Goal: Use online tool/utility: Utilize a website feature to perform a specific function

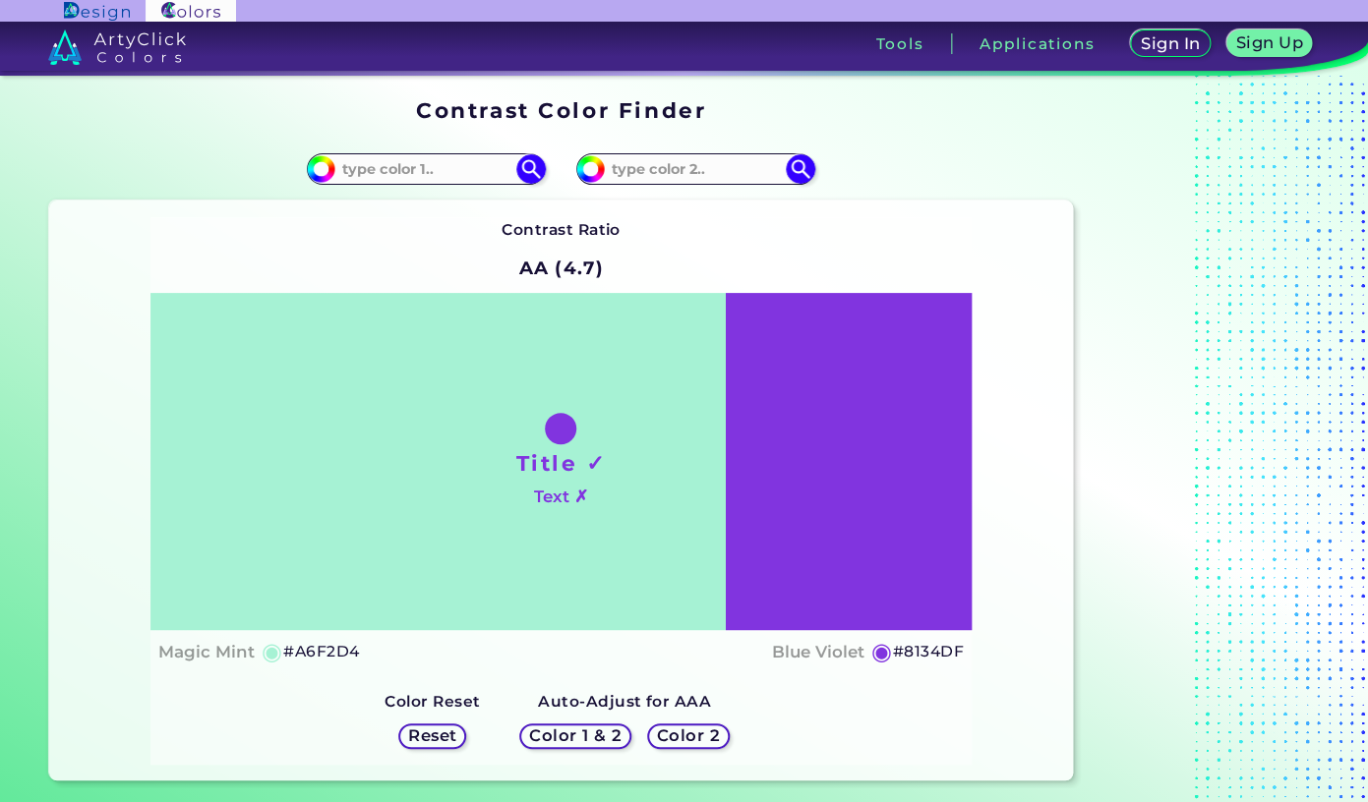
click at [422, 163] on input at bounding box center [426, 168] width 183 height 27
paste input "1A563D"
type input "1A563D"
click at [688, 171] on input at bounding box center [696, 168] width 183 height 27
paste input "F4EDE4"
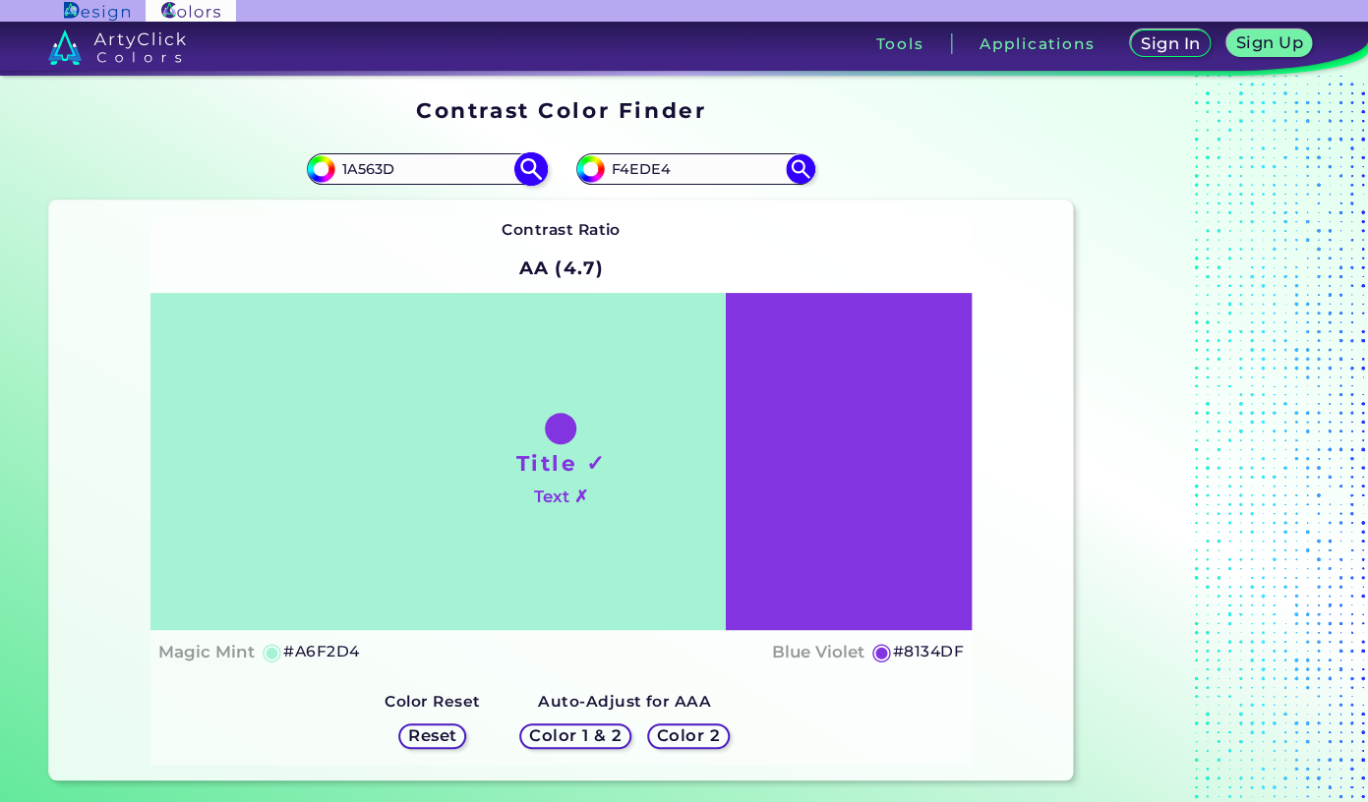
type input "F4EDE4"
click at [529, 159] on img at bounding box center [531, 168] width 34 height 34
type input "#1a563d"
type input "#1A563D"
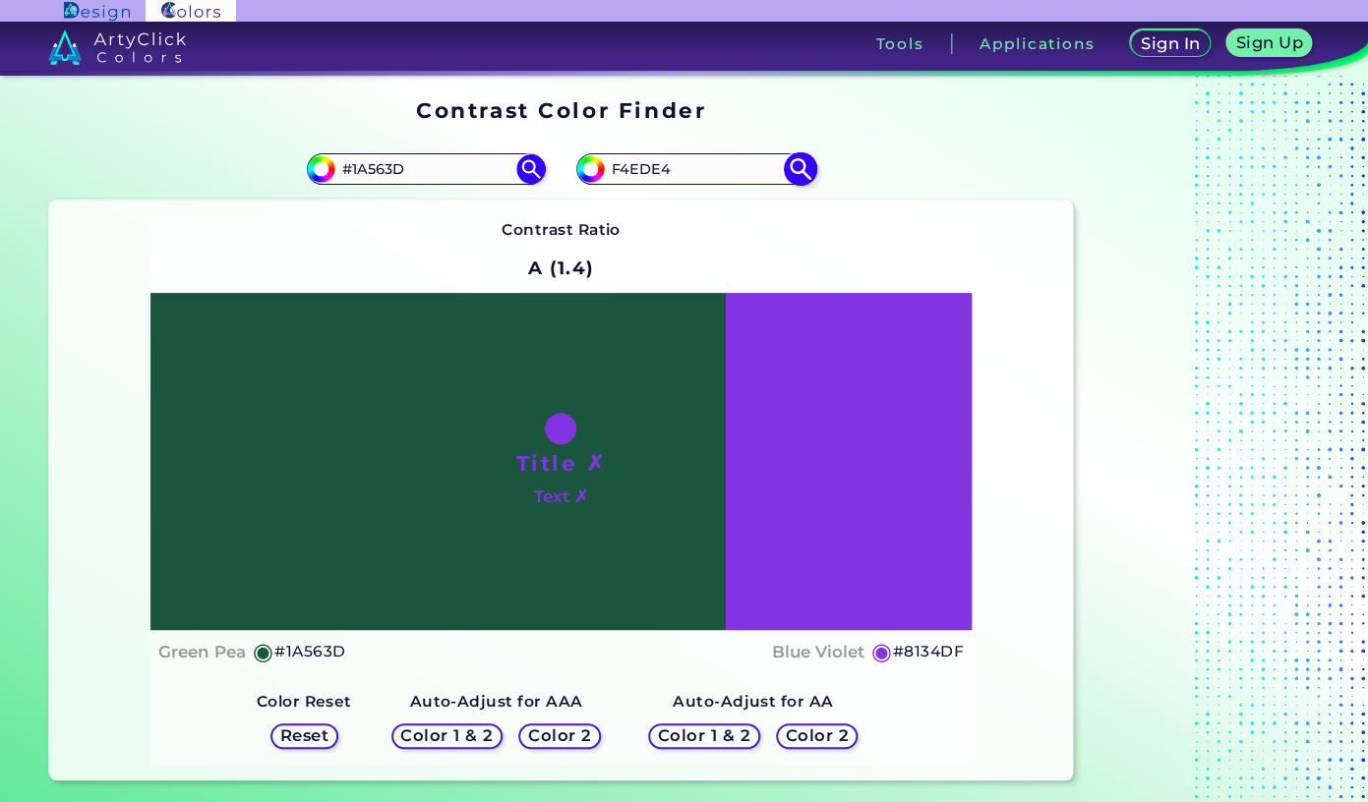
click at [798, 172] on img at bounding box center [801, 168] width 34 height 34
type input "#f4ede4"
type input "#F4EDE4"
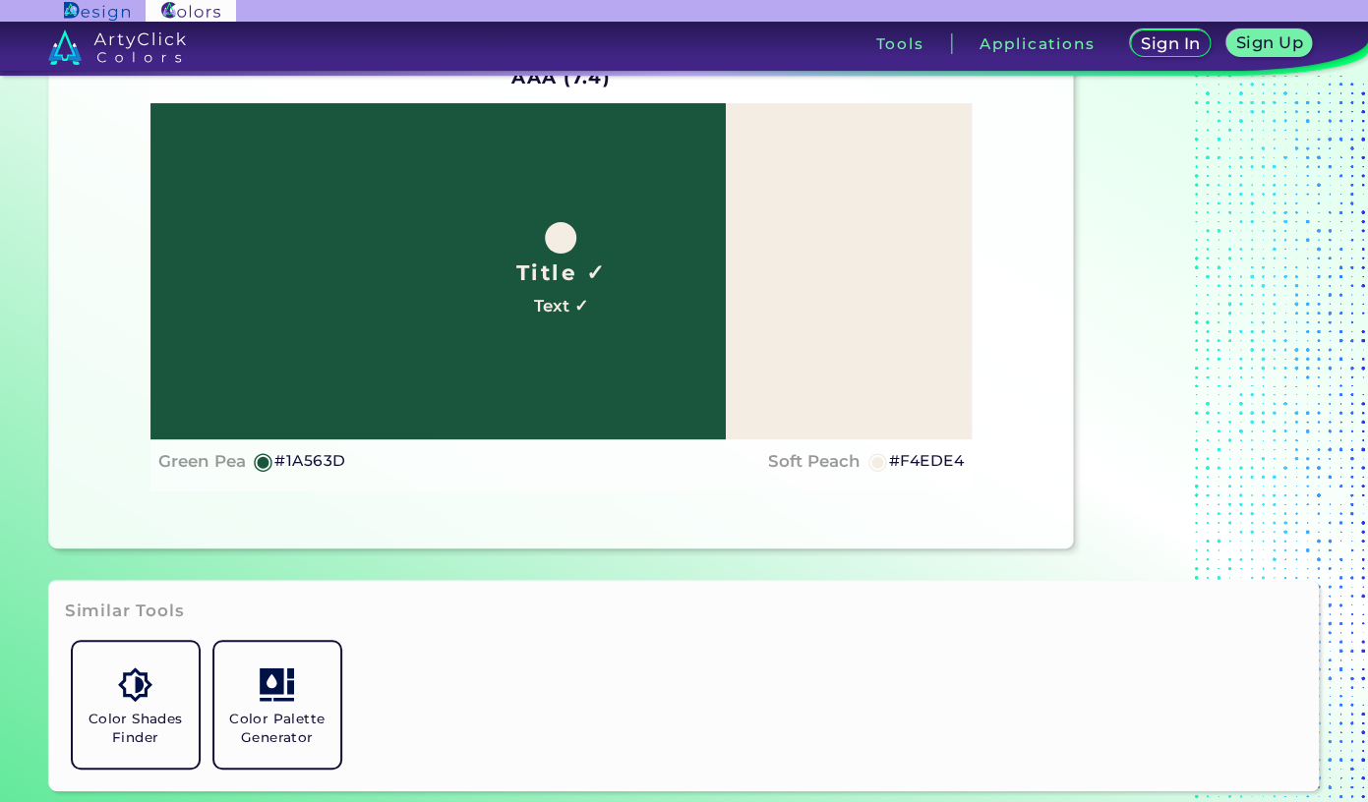
scroll to position [39, 0]
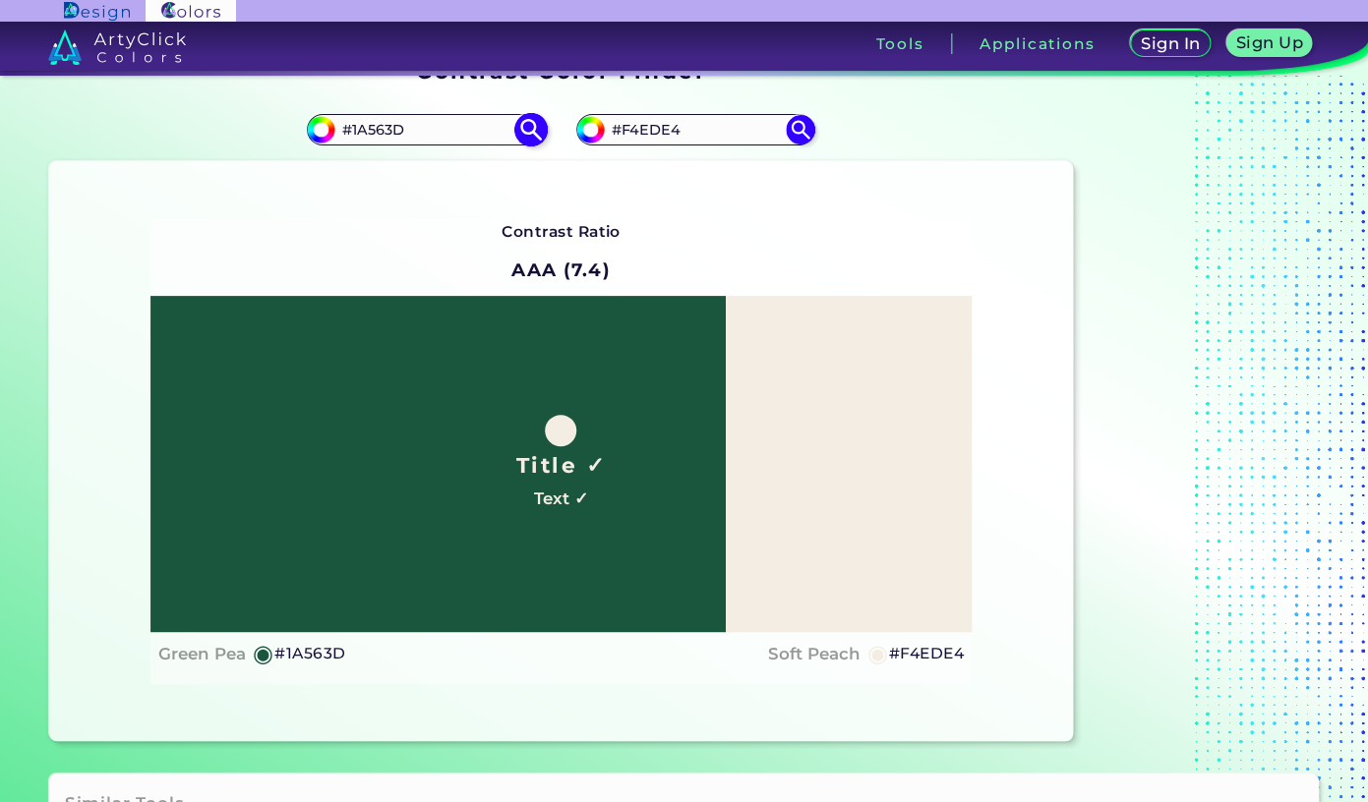
click at [473, 127] on input "#1A563D" at bounding box center [426, 129] width 183 height 27
paste input "3F6B4C"
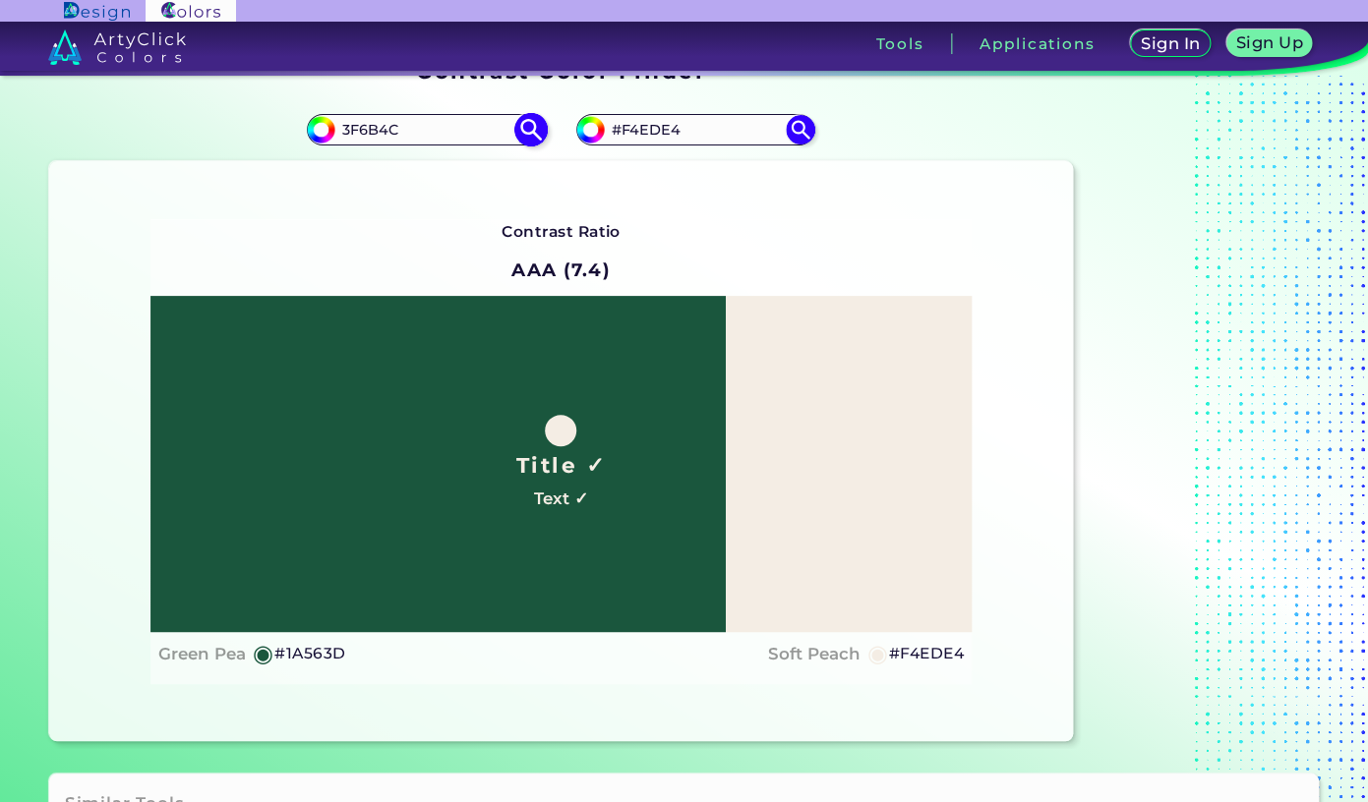
type input "3F6B4C"
type input "#3f6b4c"
type input "#3F6B4C"
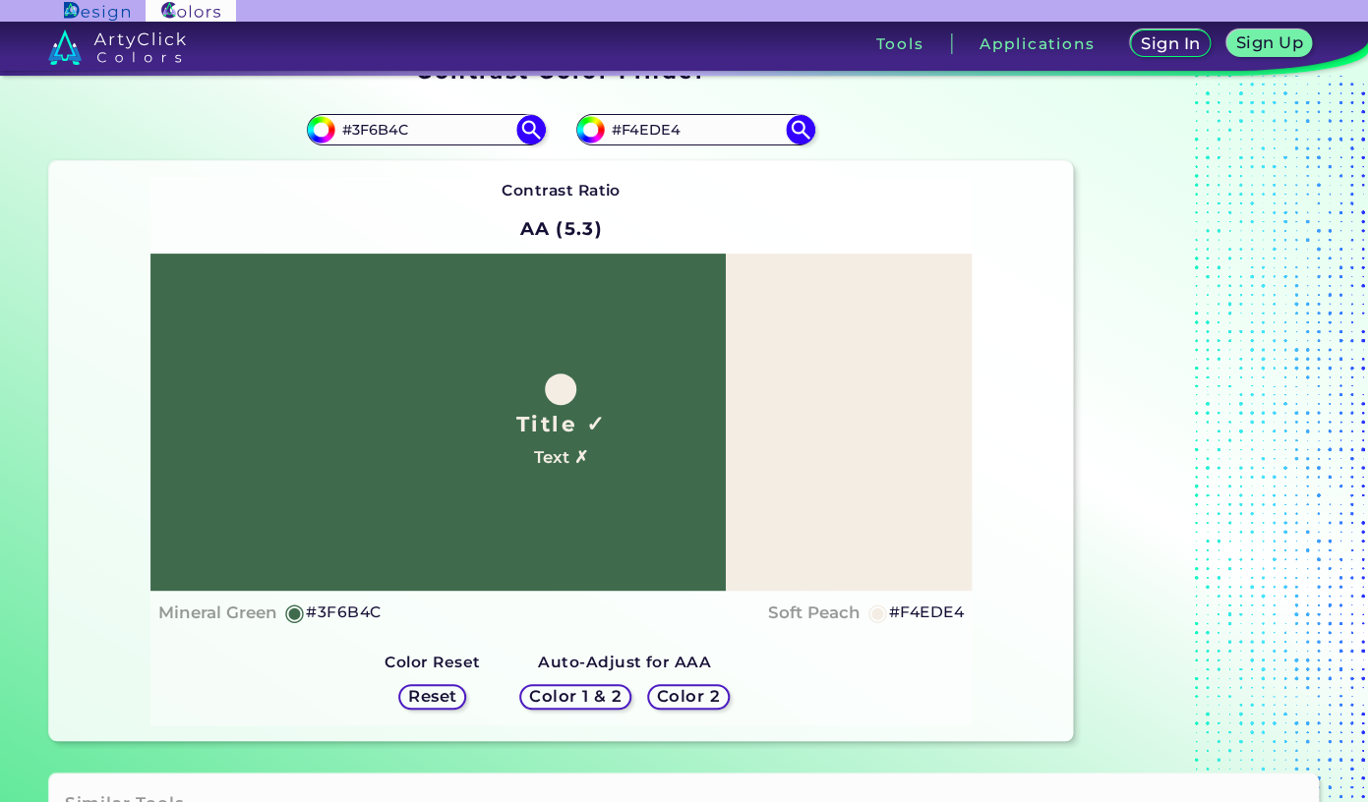
click at [610, 698] on h5 "Color 1 & 2" at bounding box center [575, 696] width 85 height 15
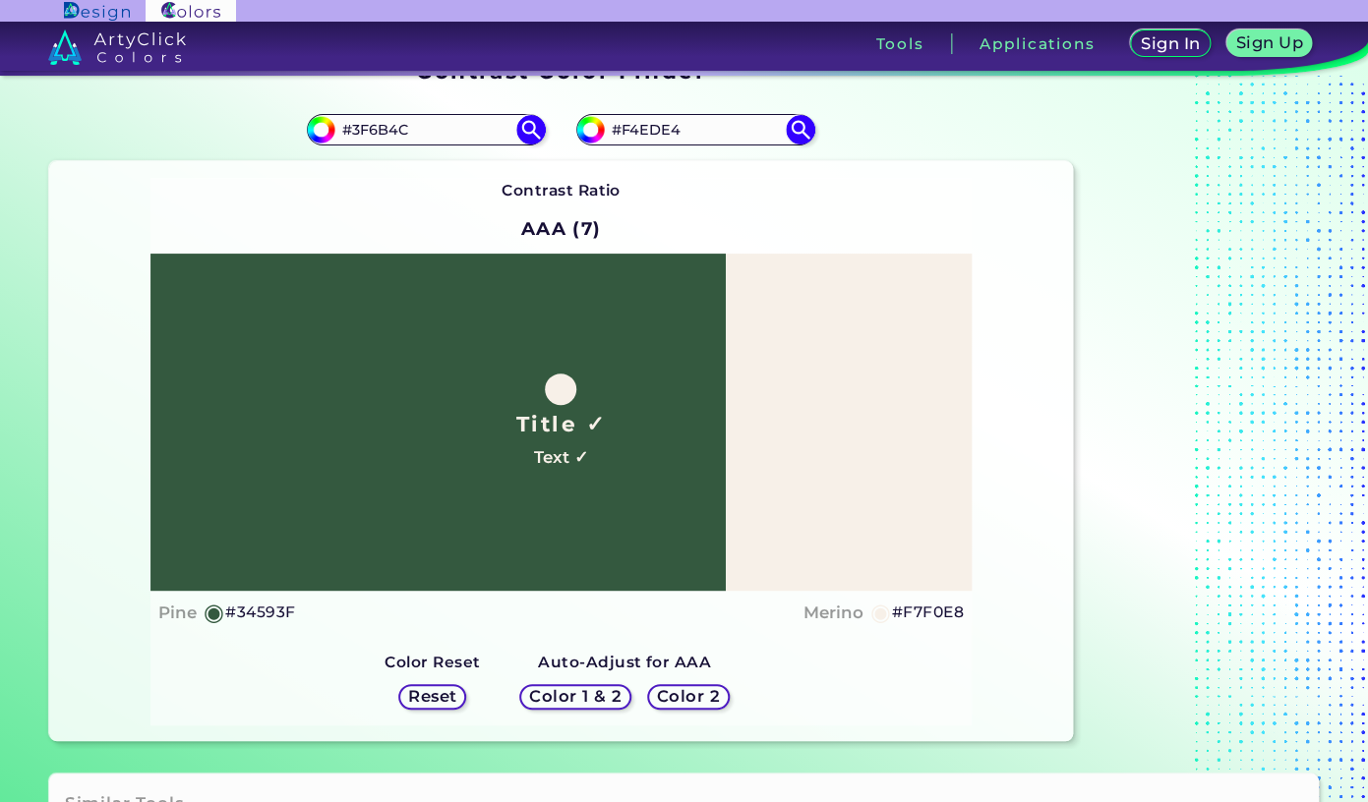
click at [680, 689] on h5 "Color 2" at bounding box center [688, 696] width 57 height 15
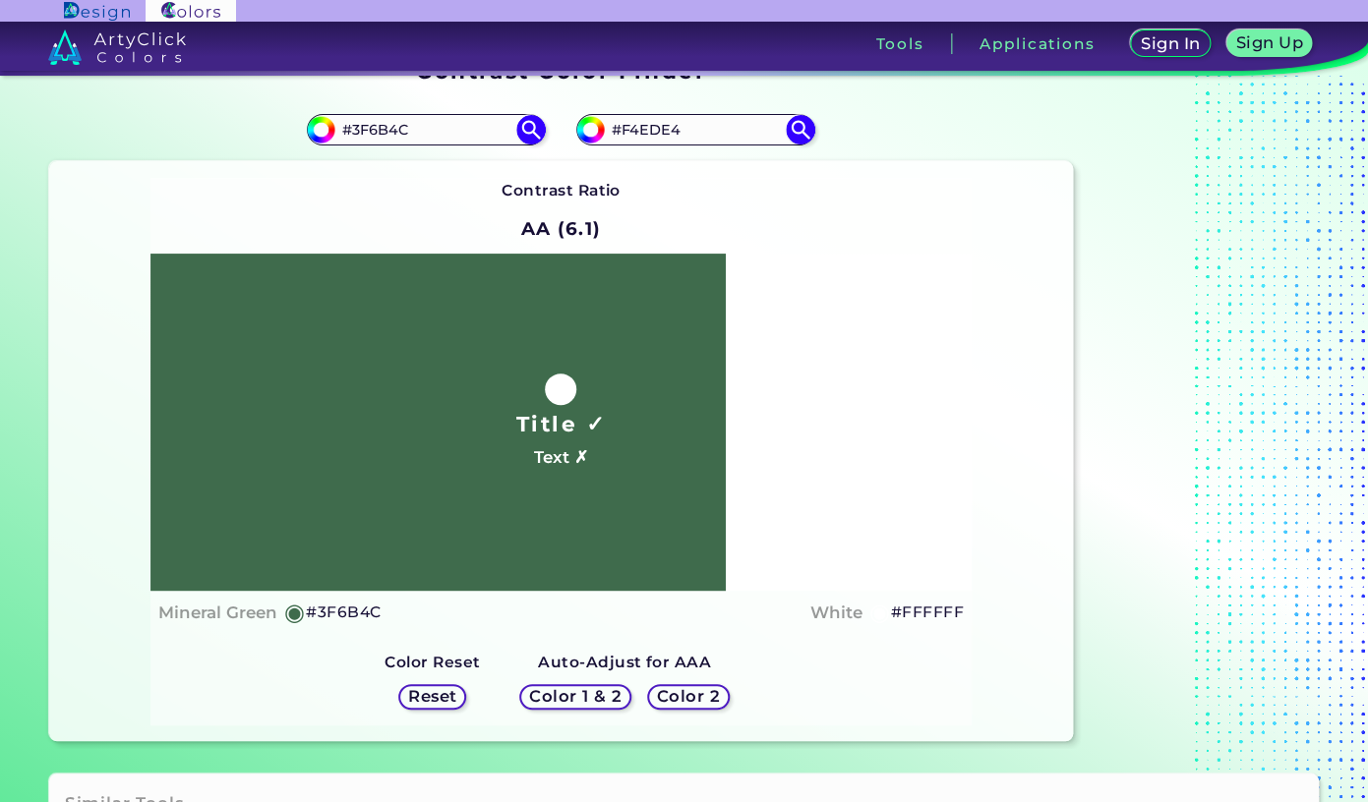
click at [680, 689] on h5 "Color 2" at bounding box center [688, 696] width 57 height 15
click at [445, 686] on div "Reset" at bounding box center [432, 697] width 68 height 26
click at [435, 702] on h5 "Reset" at bounding box center [432, 696] width 44 height 15
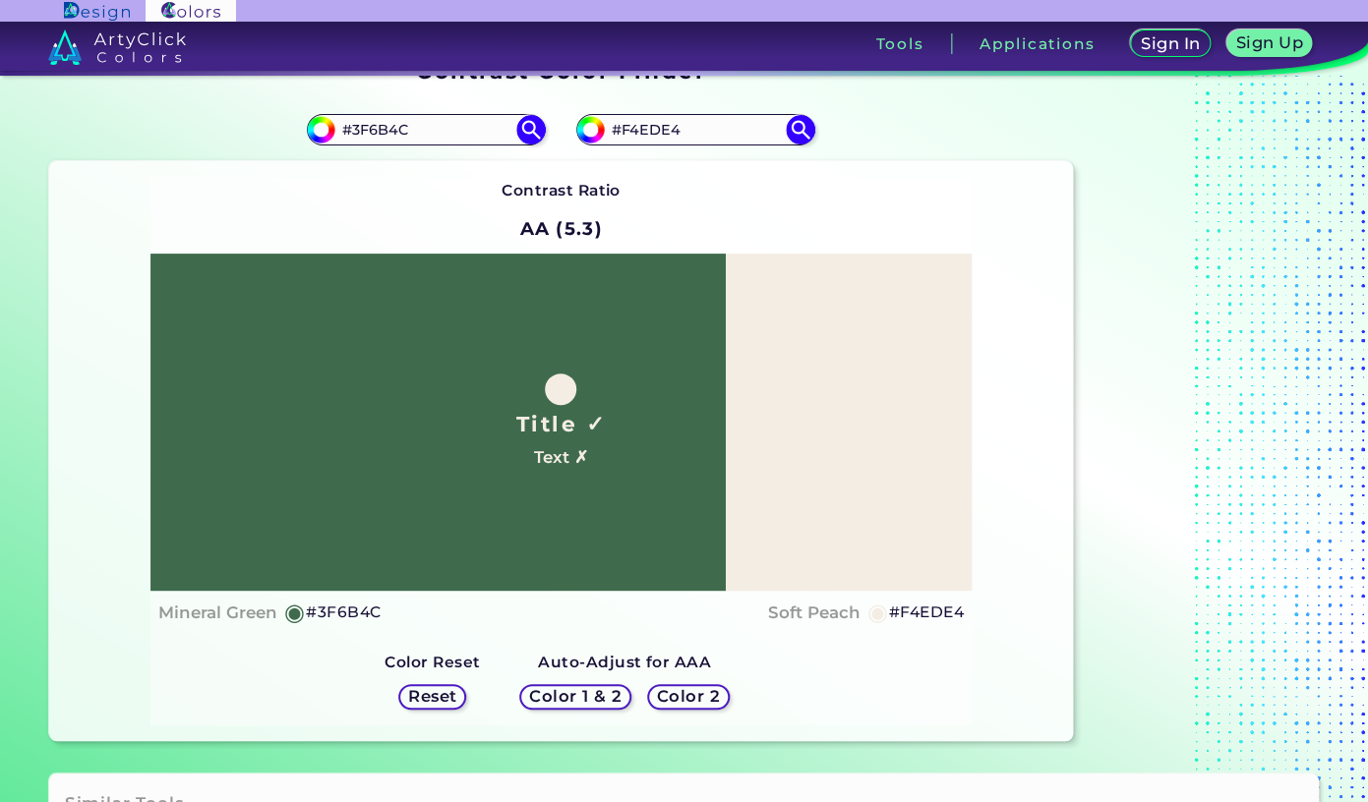
click at [585, 689] on h5 "Color 1 & 2" at bounding box center [576, 696] width 84 height 15
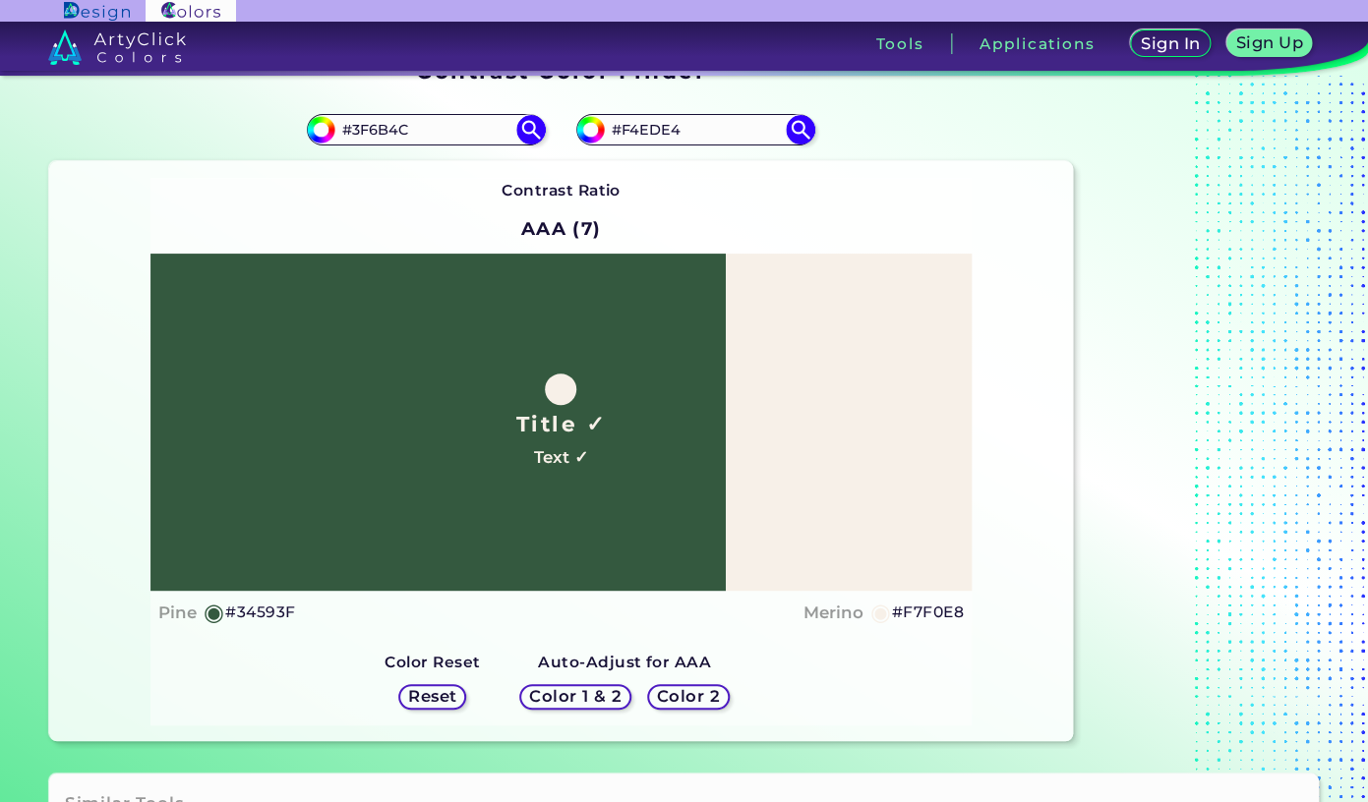
click at [280, 614] on h5 "#34593F" at bounding box center [260, 613] width 70 height 26
click at [931, 609] on h5 "#F7F0E8" at bounding box center [928, 613] width 72 height 26
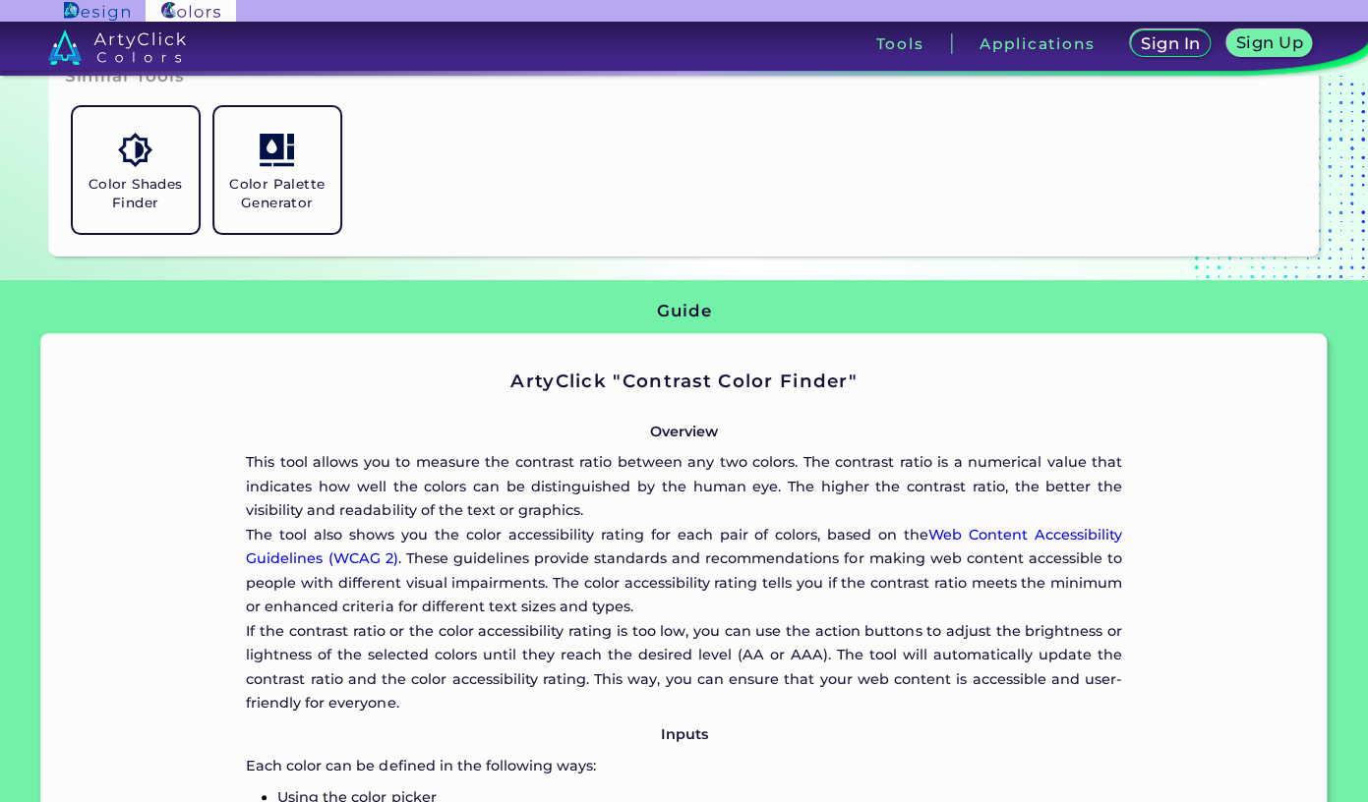
scroll to position [772, 0]
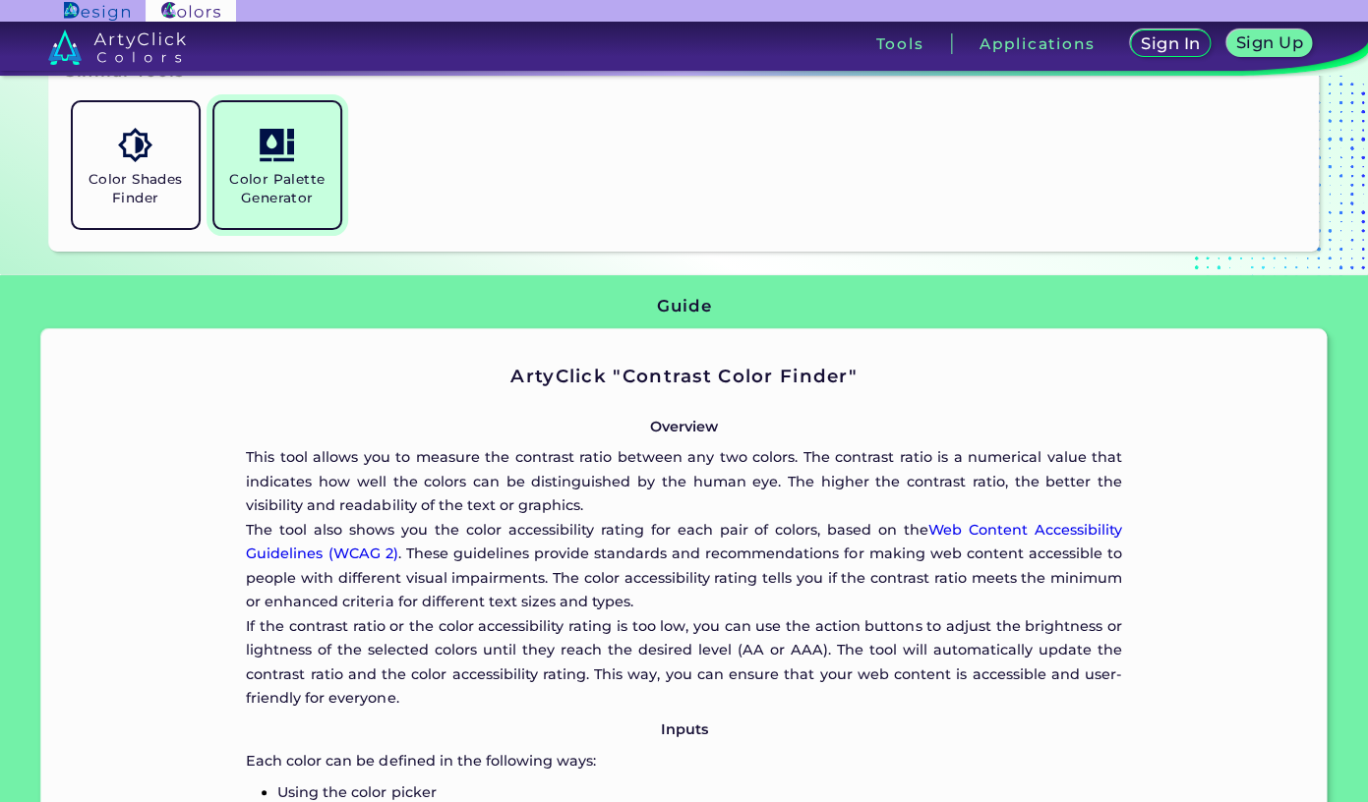
click at [284, 201] on h5 "Color Palette Generator" at bounding box center [277, 188] width 110 height 37
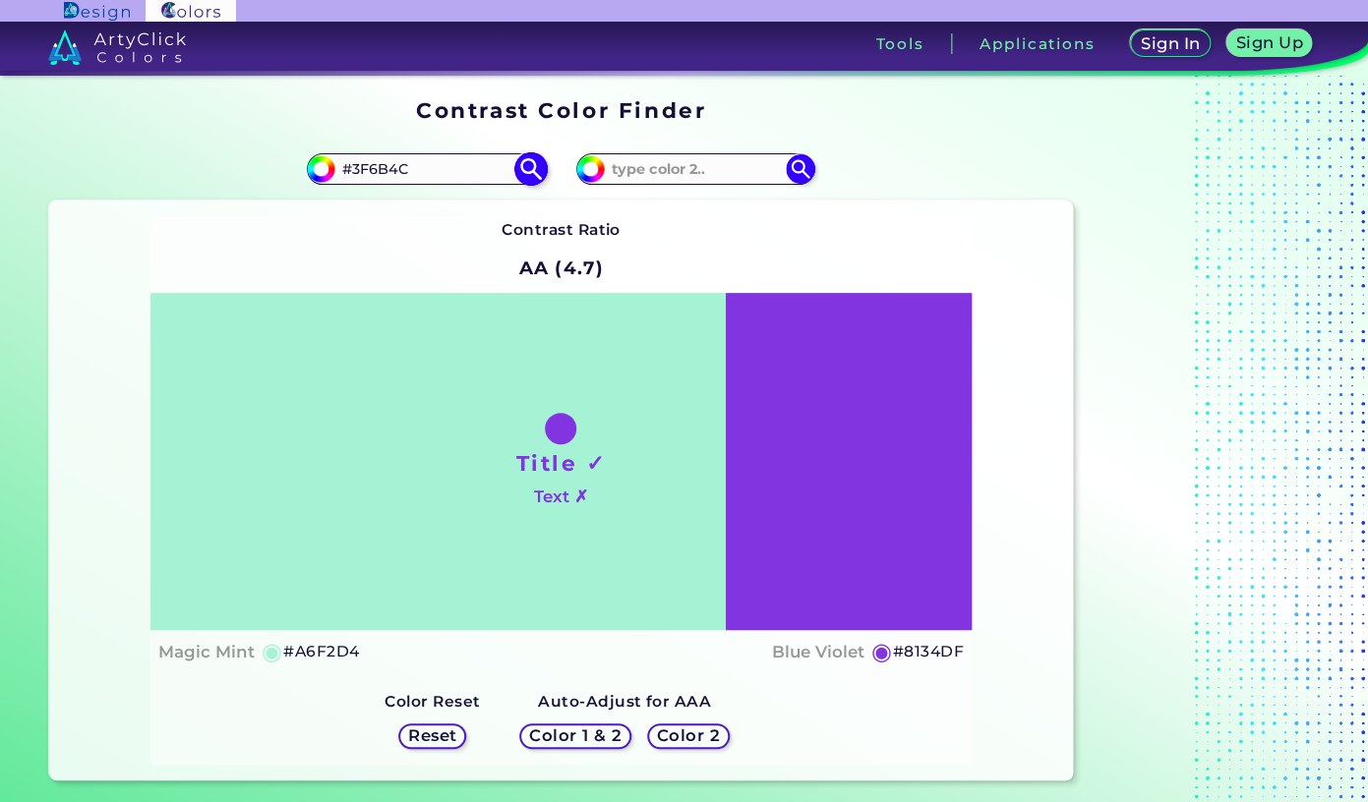
click at [455, 181] on input "#3F6B4C" at bounding box center [426, 168] width 183 height 27
paste input "1E2A32"
type input "1E2A32"
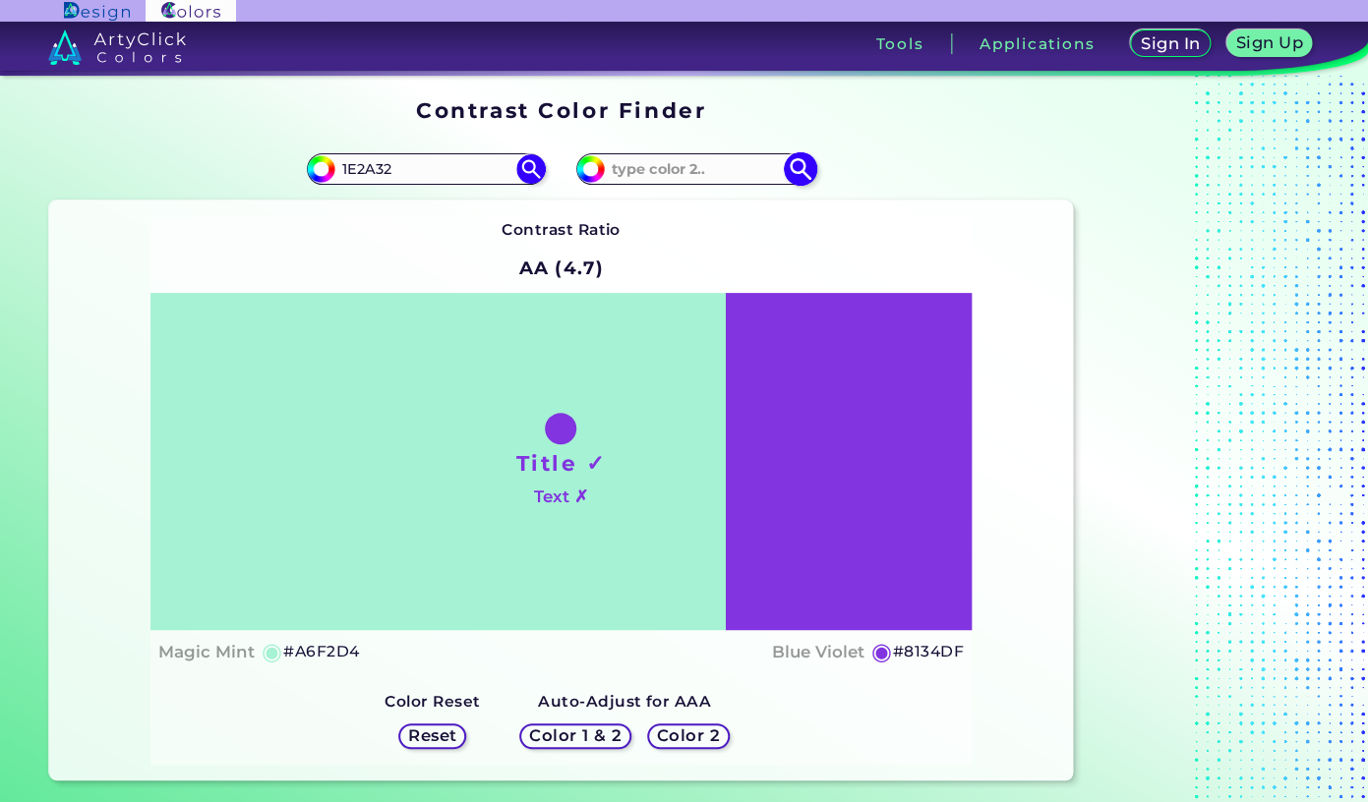
type input "#1e2a32"
type input "#1E2A32"
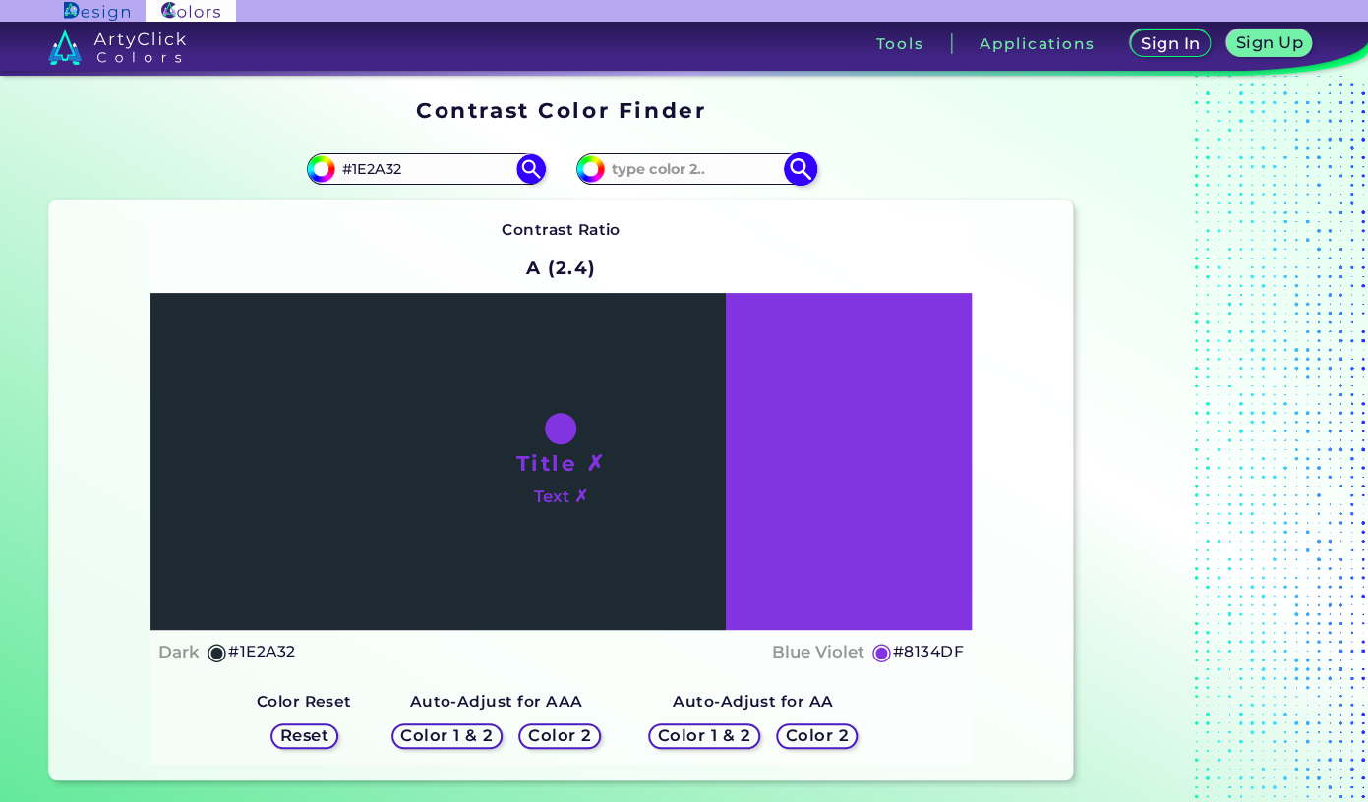
click at [655, 173] on input at bounding box center [696, 168] width 183 height 27
paste input "F7F0E8"
type input "F7F0E8"
type input "#f7f0e8"
type input "#F7F0E8"
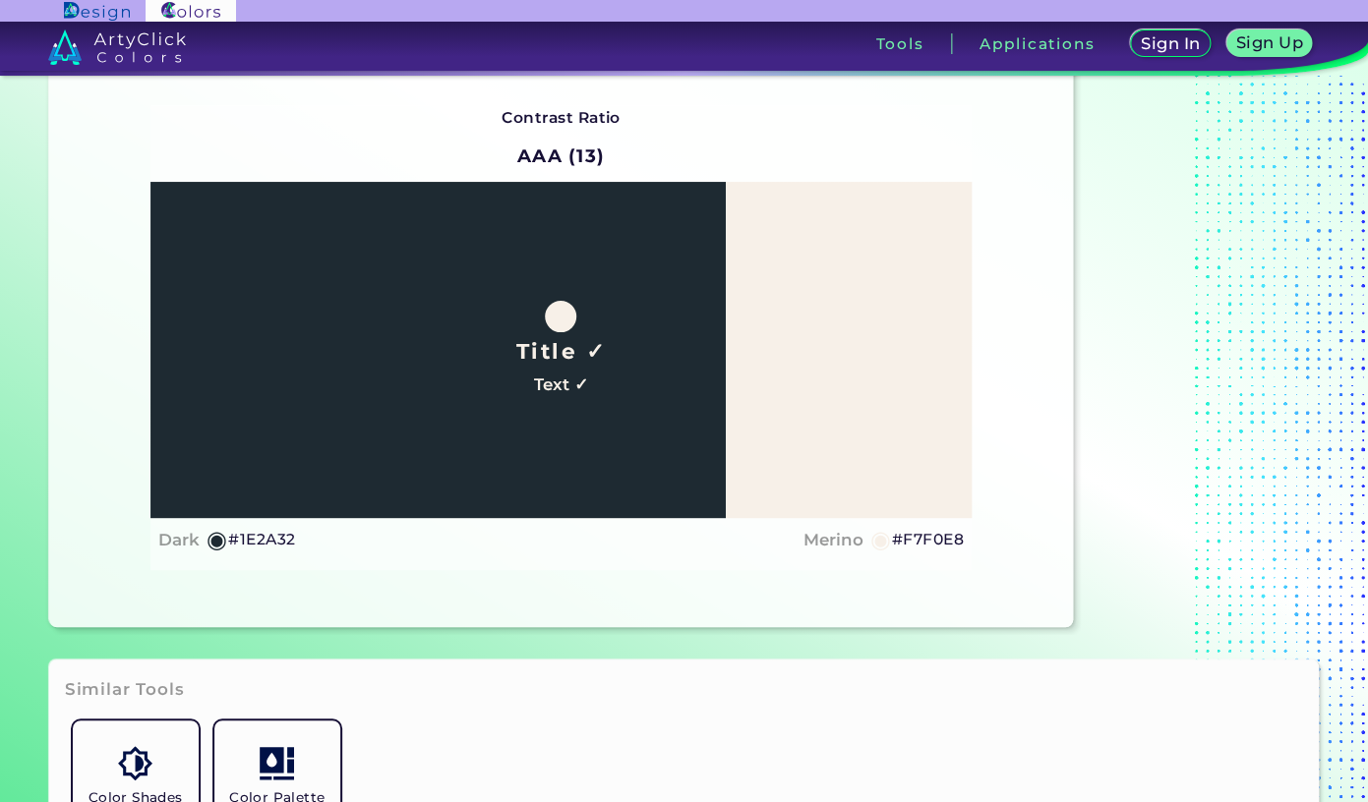
scroll to position [120, 0]
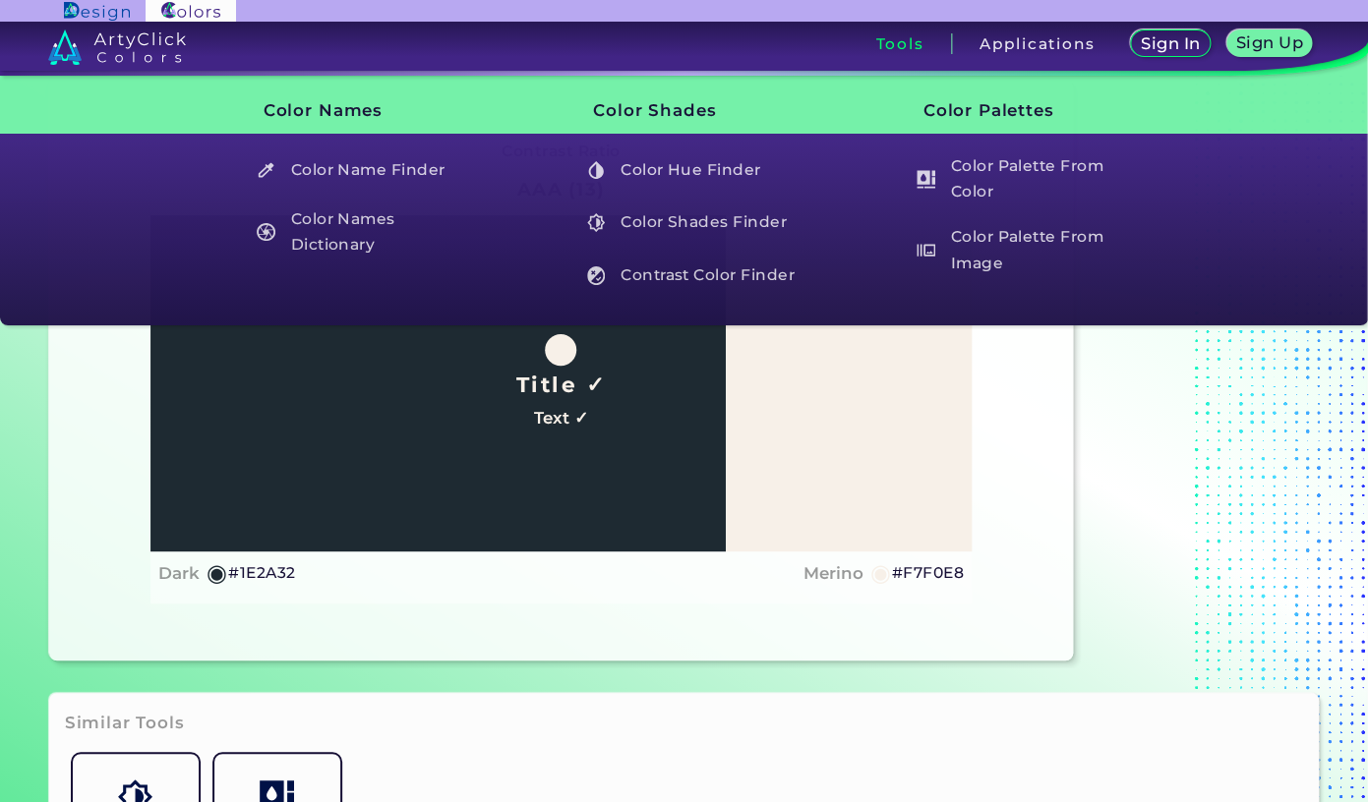
click at [1024, 616] on div "Contrast Ratio AAA (13) Title ✓ Text ✓ Dark ◉ #1E2A32 Merino ◉ #F7F0E8 Color 1 …" at bounding box center [561, 371] width 1024 height 580
click at [1198, 477] on div at bounding box center [1204, 319] width 246 height 697
click at [1148, 439] on div at bounding box center [1204, 319] width 246 height 697
click at [892, 47] on h3 "Tools" at bounding box center [899, 43] width 48 height 15
click at [92, 438] on div "Contrast Ratio AAA (13) Title ✓ Text ✓ Dark ◉ #1E2A32 Merino ◉ #F7F0E8 Color 1 …" at bounding box center [561, 371] width 1024 height 580
